Goal: Information Seeking & Learning: Learn about a topic

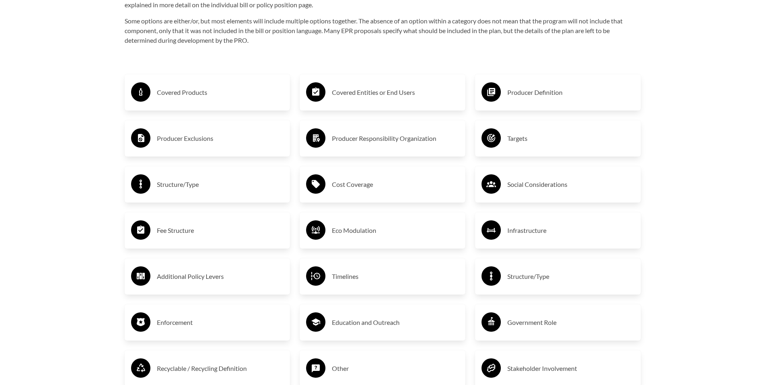
scroll to position [1411, 0]
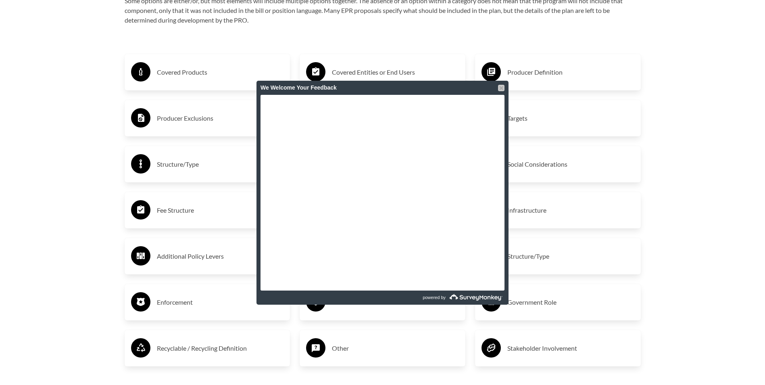
click at [503, 85] on div at bounding box center [501, 88] width 6 height 6
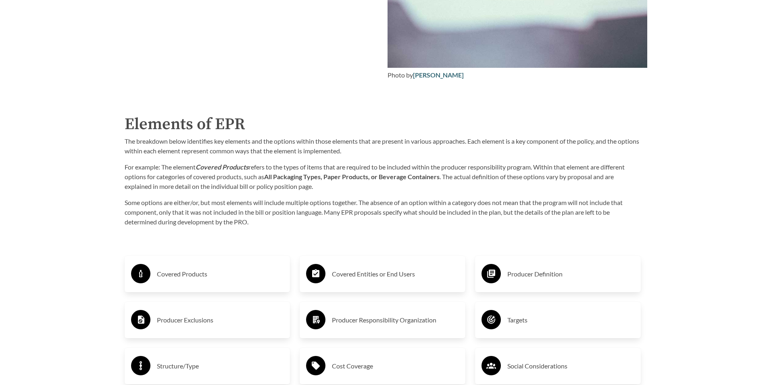
scroll to position [1290, 0]
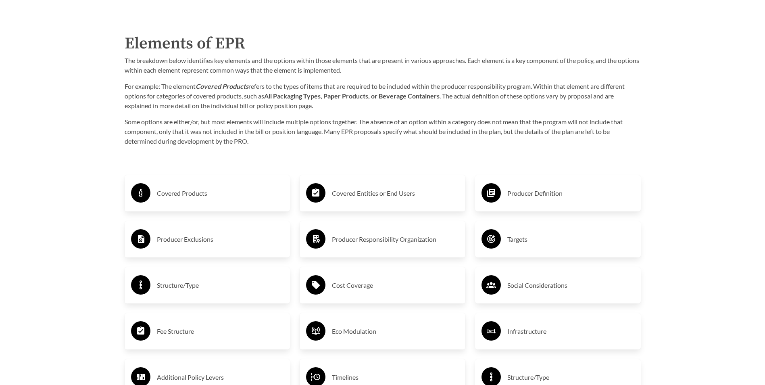
click at [172, 200] on h3 "Covered Products" at bounding box center [220, 193] width 127 height 13
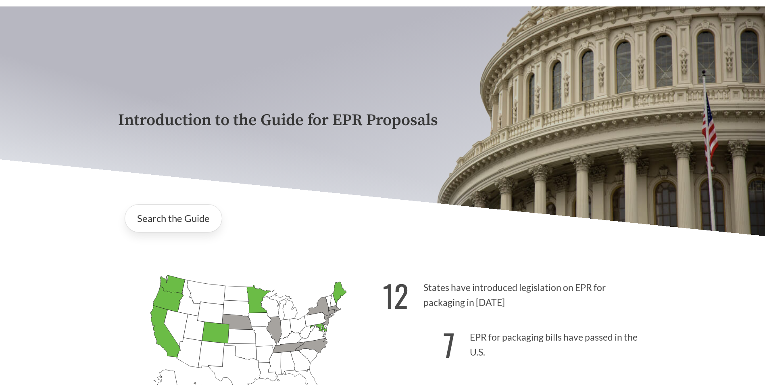
scroll to position [40, 0]
click at [179, 226] on link "Search the Guide" at bounding box center [174, 218] width 98 height 28
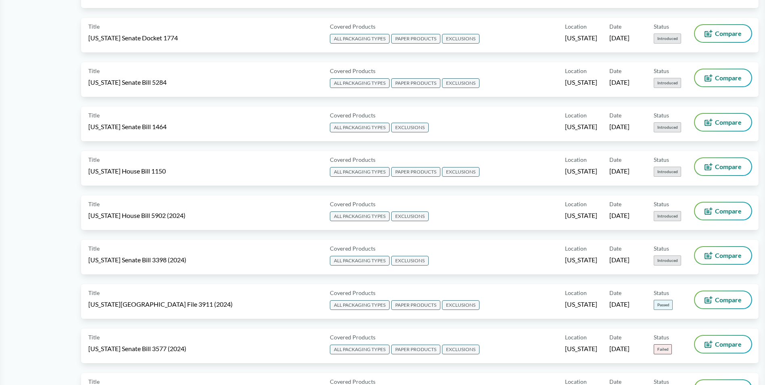
scroll to position [1008, 0]
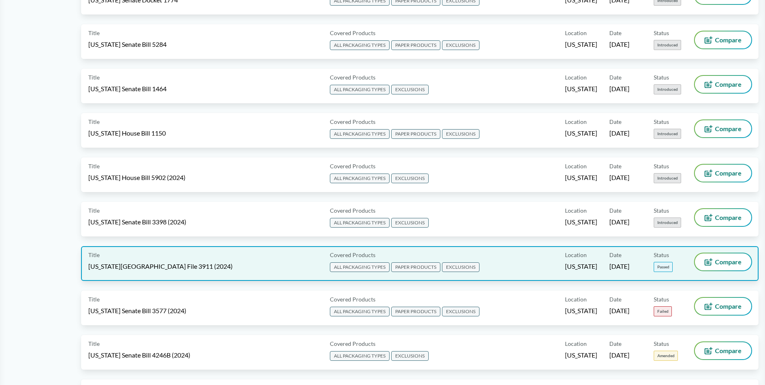
click at [138, 263] on span "[US_STATE][GEOGRAPHIC_DATA] File 3911 (2024)" at bounding box center [160, 266] width 144 height 9
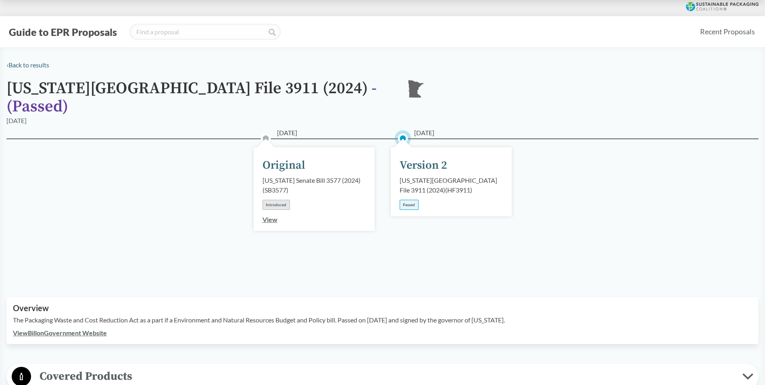
click at [270, 215] on link "View" at bounding box center [269, 219] width 15 height 8
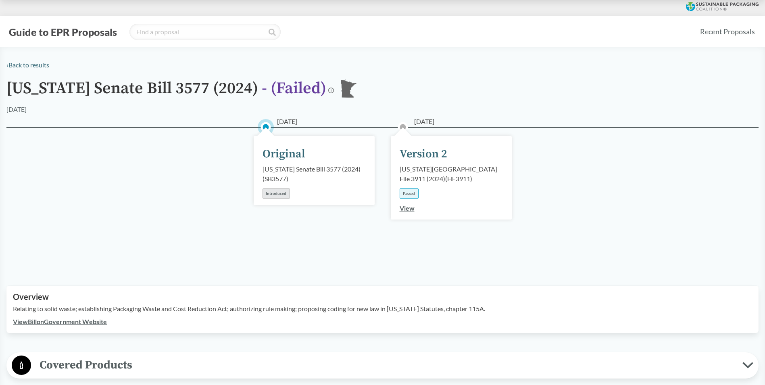
click at [411, 210] on link "View" at bounding box center [406, 208] width 15 height 8
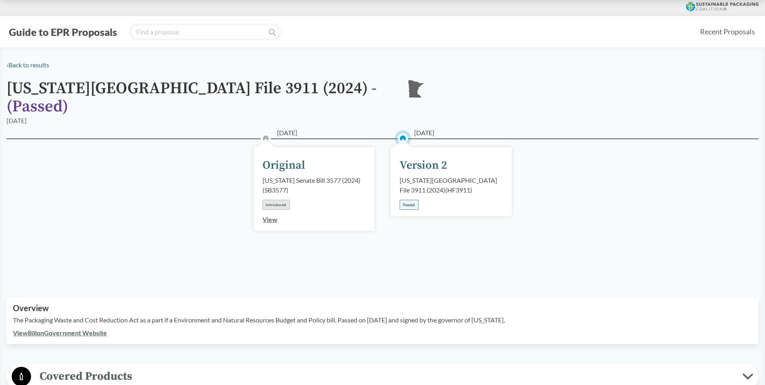
drag, startPoint x: 271, startPoint y: 207, endPoint x: 282, endPoint y: 208, distance: 11.3
click at [271, 215] on link "View" at bounding box center [269, 219] width 15 height 8
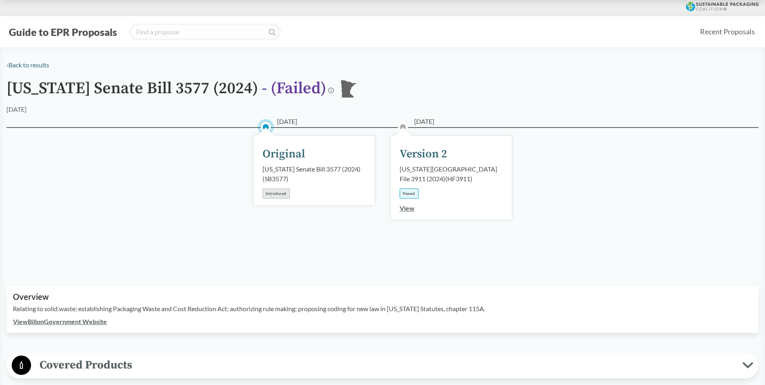
click at [404, 210] on link "View" at bounding box center [406, 208] width 15 height 8
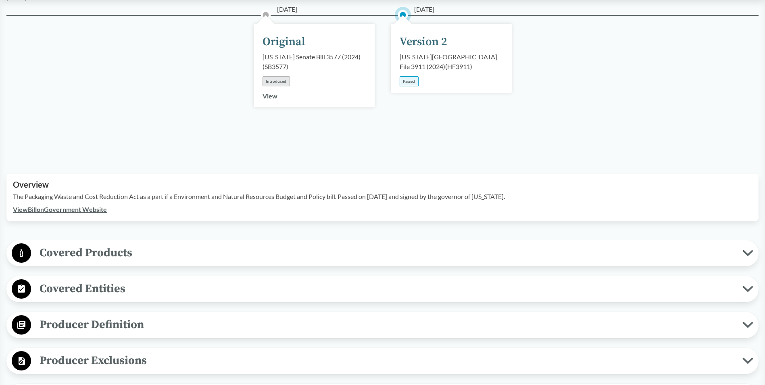
scroll to position [202, 0]
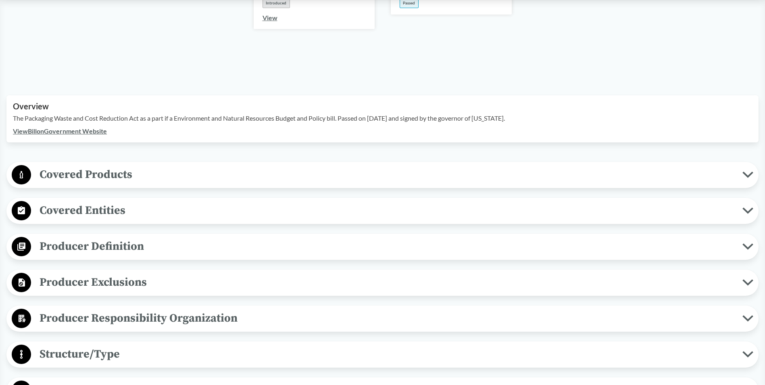
click at [746, 166] on button "Covered Products" at bounding box center [382, 174] width 746 height 21
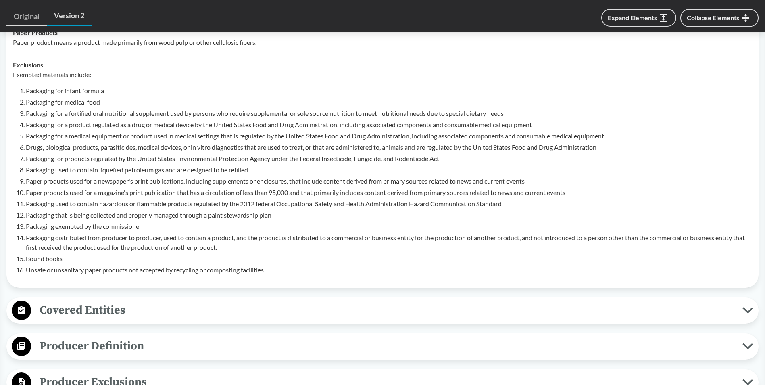
scroll to position [484, 0]
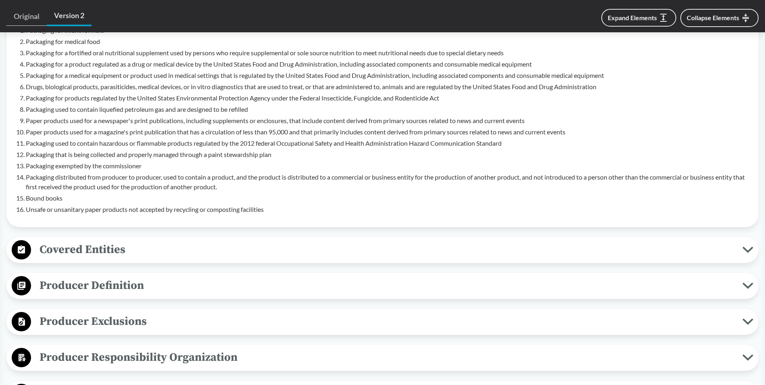
click at [745, 246] on icon at bounding box center [747, 249] width 11 height 6
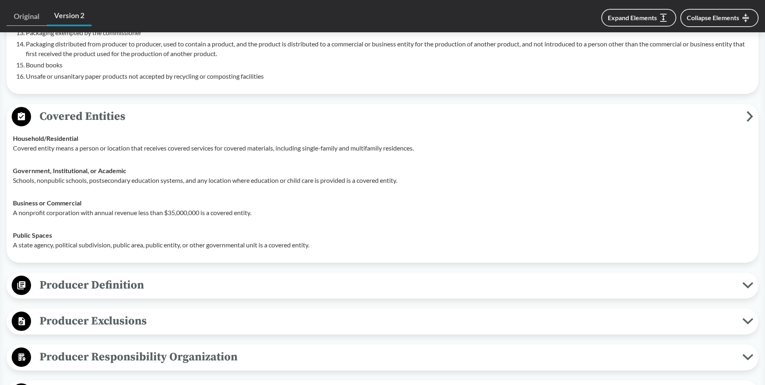
scroll to position [685, 0]
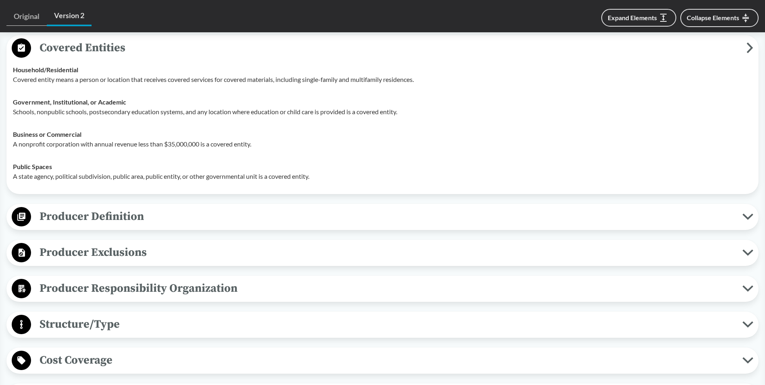
click at [746, 214] on icon at bounding box center [747, 216] width 8 height 4
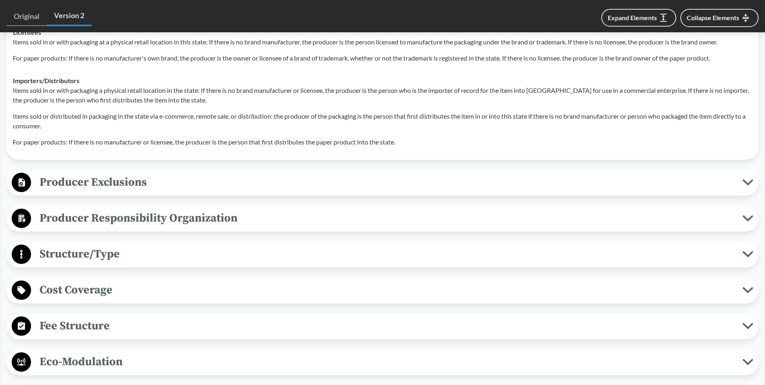
scroll to position [1008, 0]
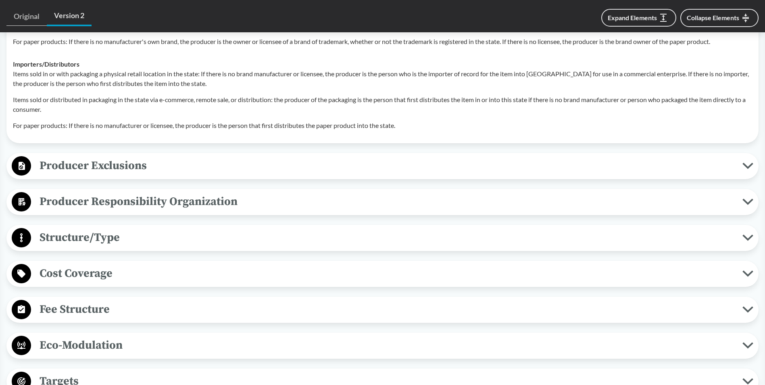
click at [746, 160] on button "Producer Exclusions" at bounding box center [382, 166] width 746 height 21
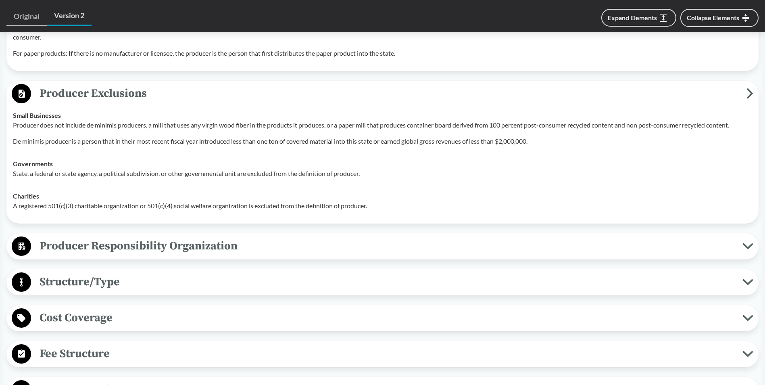
scroll to position [1129, 0]
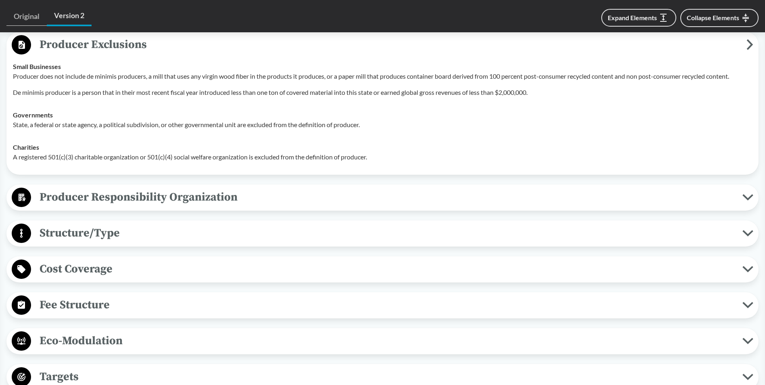
click at [743, 187] on button "Producer Responsibility Organization" at bounding box center [382, 197] width 746 height 21
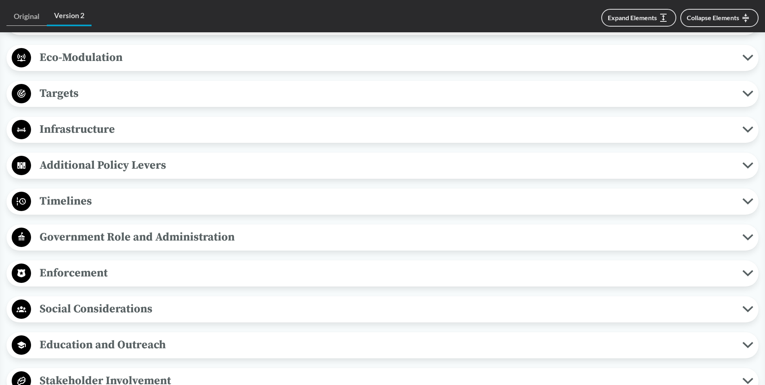
scroll to position [1532, 0]
